Goal: Task Accomplishment & Management: Manage account settings

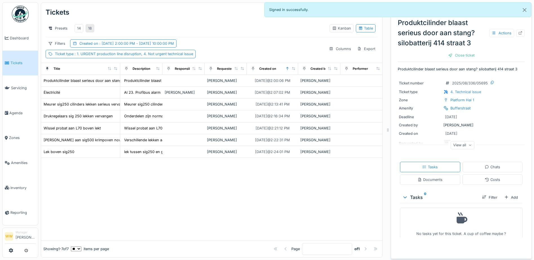
click at [89, 28] on div "18" at bounding box center [90, 28] width 4 height 5
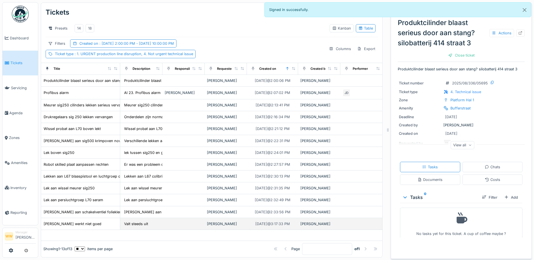
click at [236, 227] on div "[PERSON_NAME]" at bounding box center [226, 223] width 38 height 5
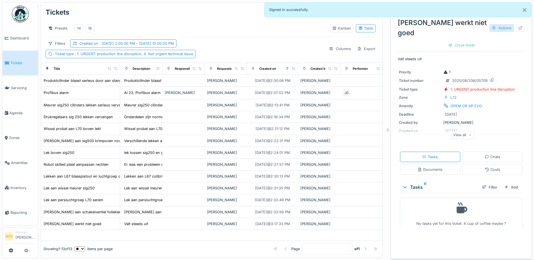
click at [496, 24] on div "Actions" at bounding box center [501, 28] width 25 height 8
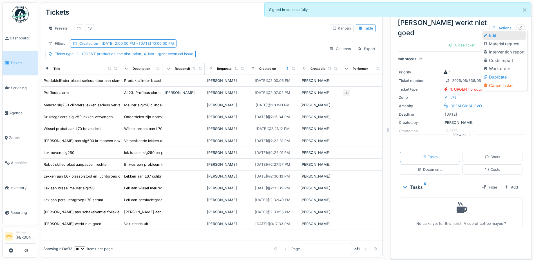
click at [496, 34] on div "Edit" at bounding box center [504, 35] width 43 height 8
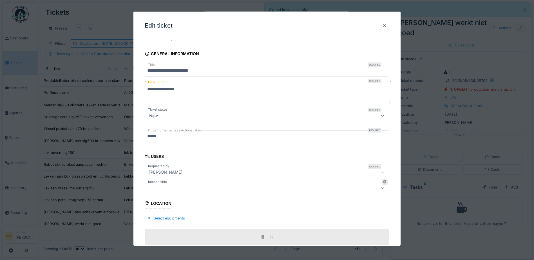
drag, startPoint x: 156, startPoint y: 189, endPoint x: 159, endPoint y: 190, distance: 3.1
click at [158, 189] on div at bounding box center [252, 187] width 211 height 7
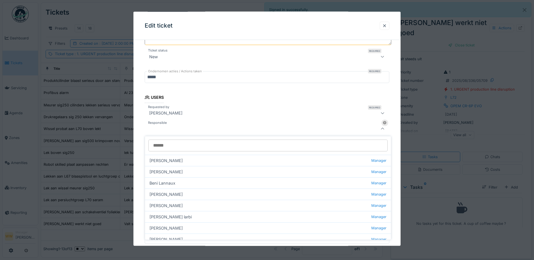
click at [171, 147] on input "Responsible" at bounding box center [267, 146] width 239 height 12
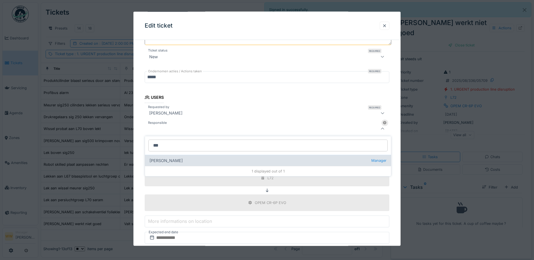
type input "***"
click at [179, 159] on div "[PERSON_NAME] wit Manager" at bounding box center [268, 160] width 246 height 11
type input "****"
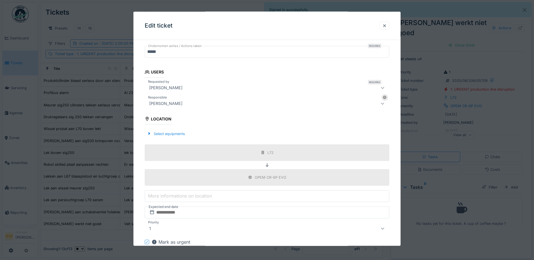
scroll to position [144, 0]
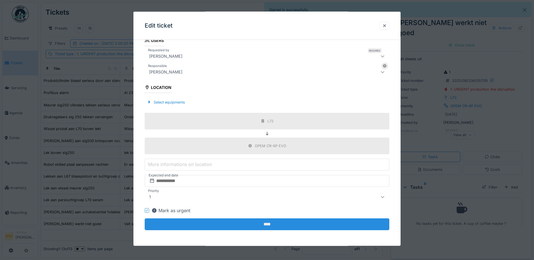
click at [216, 226] on input "****" at bounding box center [267, 225] width 245 height 12
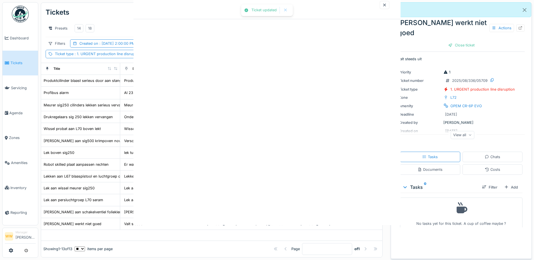
scroll to position [0, 0]
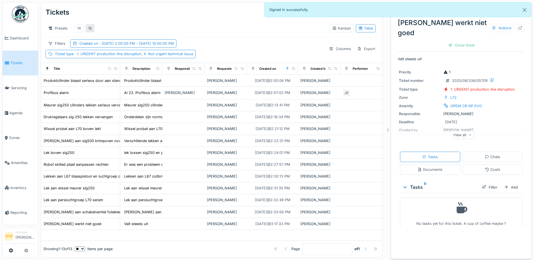
click at [92, 28] on div "18" at bounding box center [90, 28] width 4 height 5
click at [90, 27] on div "18" at bounding box center [90, 28] width 4 height 5
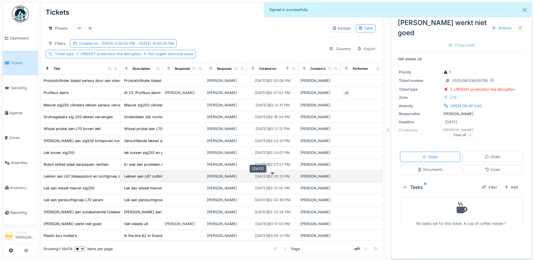
scroll to position [10, 0]
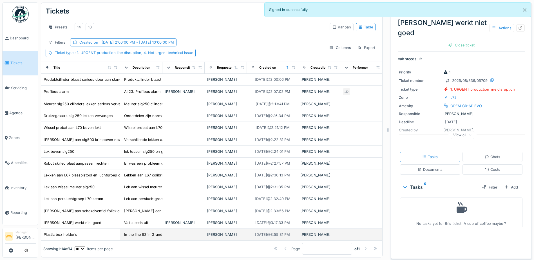
click at [214, 232] on div "[PERSON_NAME]" at bounding box center [226, 234] width 38 height 5
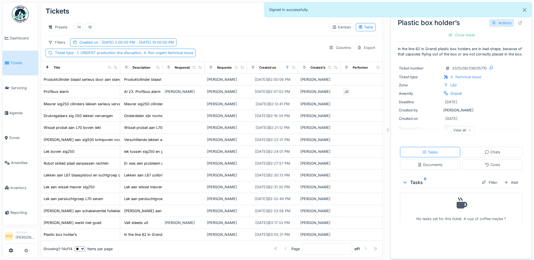
click at [495, 25] on div "Actions" at bounding box center [501, 23] width 25 height 8
click at [501, 35] on div "Edit" at bounding box center [504, 35] width 43 height 8
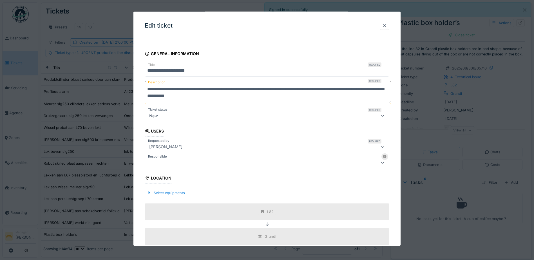
click at [173, 167] on div at bounding box center [267, 162] width 245 height 11
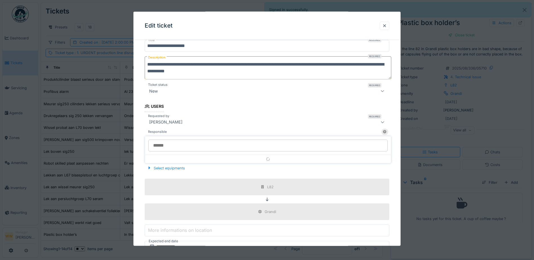
scroll to position [62, 0]
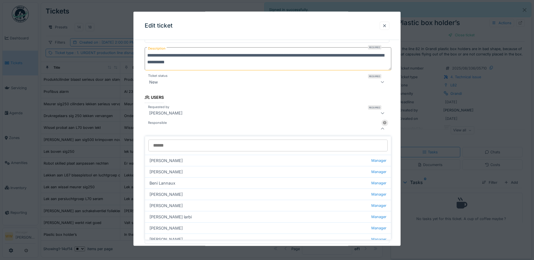
click at [171, 145] on input "Responsible" at bounding box center [267, 146] width 239 height 12
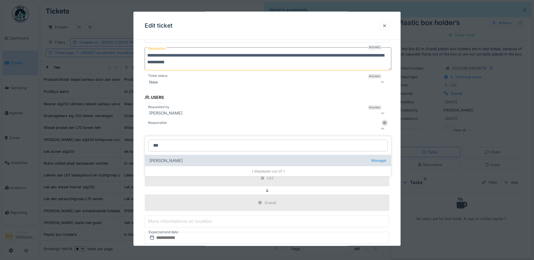
type input "***"
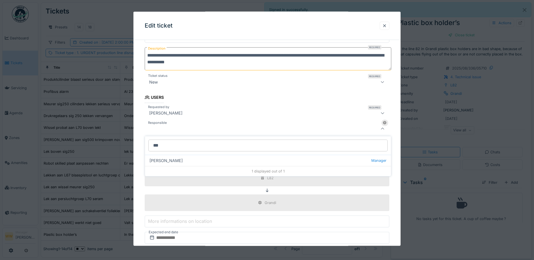
drag, startPoint x: 165, startPoint y: 160, endPoint x: 190, endPoint y: 150, distance: 26.8
click at [165, 159] on div "[PERSON_NAME] wit Manager" at bounding box center [268, 160] width 246 height 11
type input "****"
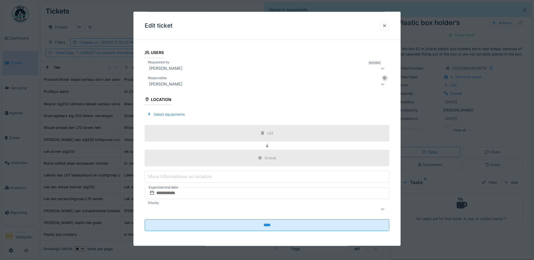
scroll to position [108, 0]
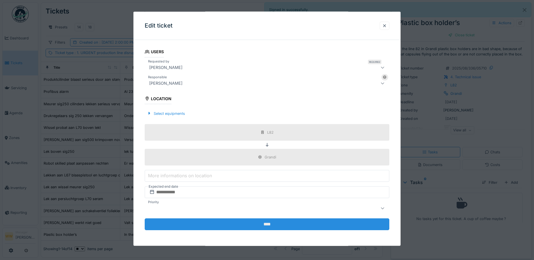
click at [220, 224] on input "****" at bounding box center [267, 225] width 245 height 12
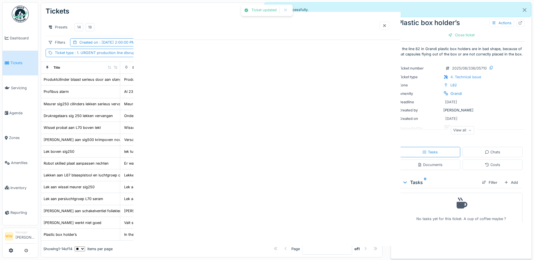
scroll to position [0, 0]
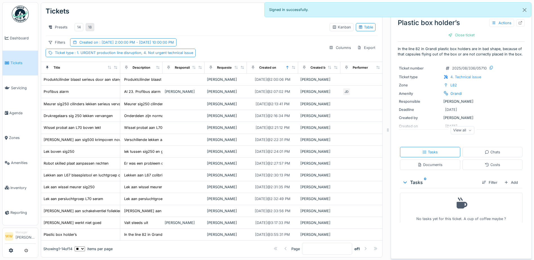
click at [94, 23] on div "18" at bounding box center [90, 27] width 9 height 8
click at [90, 25] on div "18" at bounding box center [90, 27] width 4 height 5
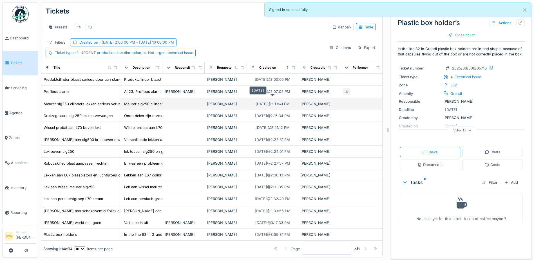
scroll to position [4, 0]
